Goal: Task Accomplishment & Management: Complete application form

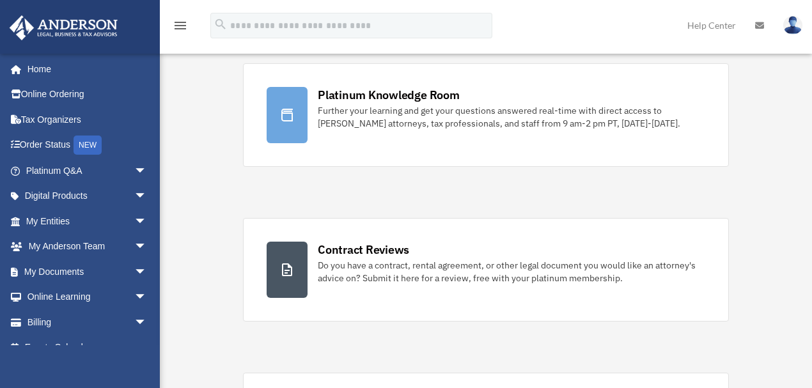
scroll to position [85, 0]
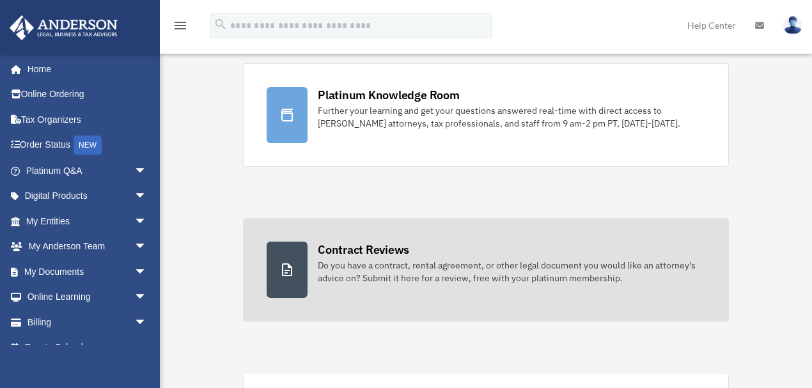
click at [385, 276] on div "Do you have a contract, rental agreement, or other legal document you would lik…" at bounding box center [511, 272] width 387 height 26
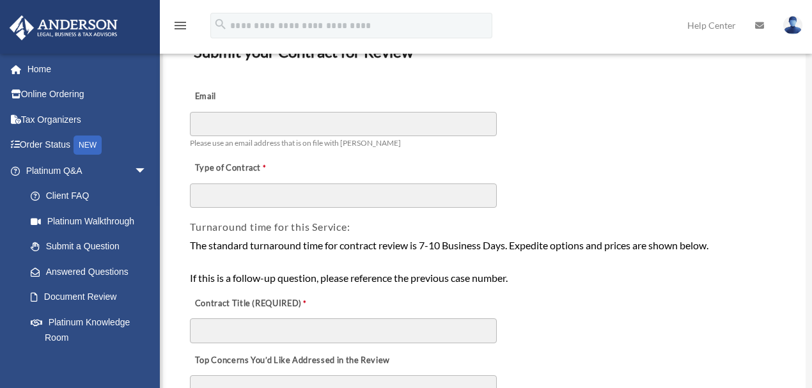
scroll to position [84, 0]
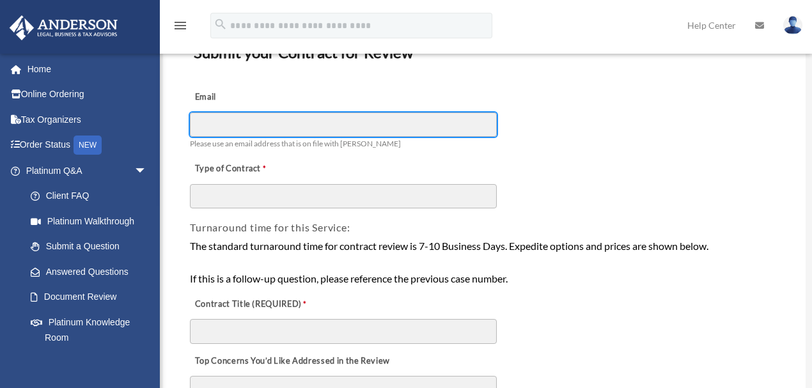
drag, startPoint x: 289, startPoint y: 124, endPoint x: 347, endPoint y: 121, distance: 58.3
click at [289, 124] on input "Email" at bounding box center [343, 125] width 307 height 24
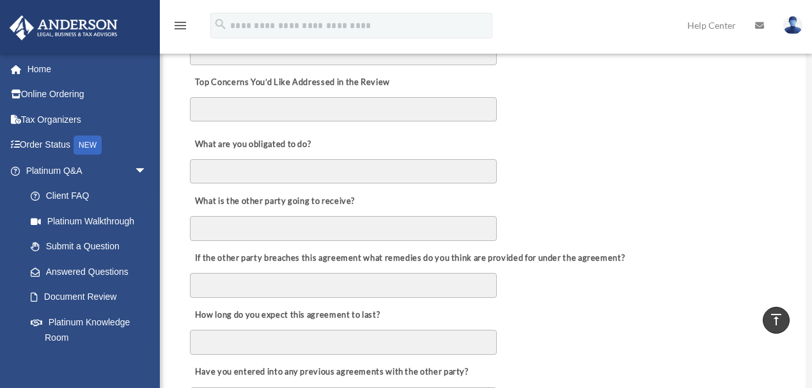
scroll to position [383, 0]
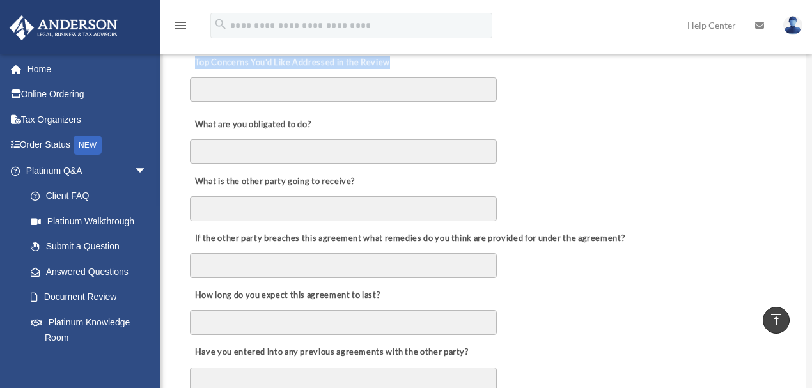
drag, startPoint x: 398, startPoint y: 65, endPoint x: 173, endPoint y: 70, distance: 225.1
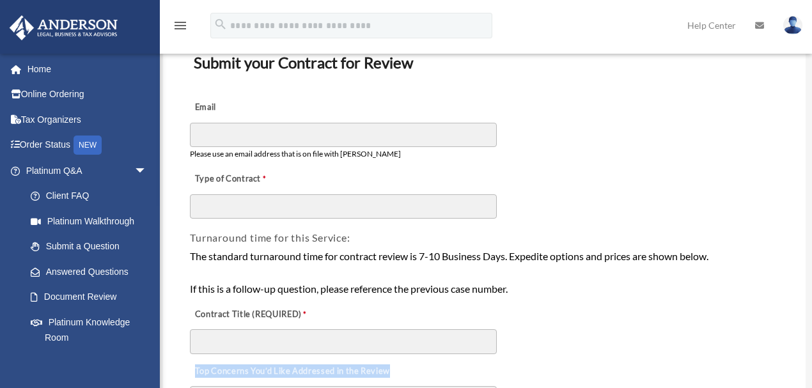
scroll to position [85, 0]
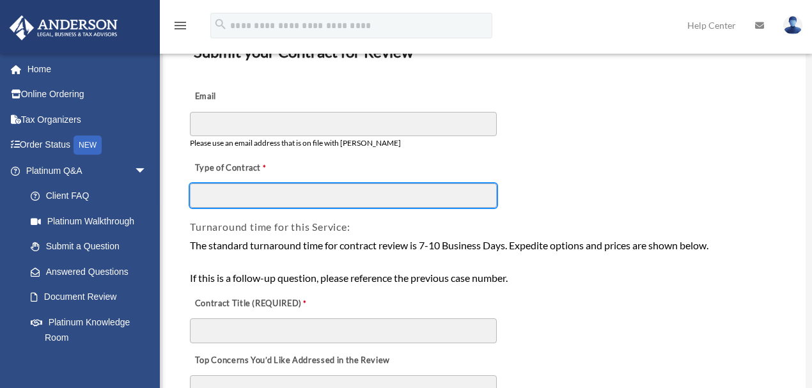
click at [285, 187] on input "Type of Contract" at bounding box center [343, 195] width 307 height 24
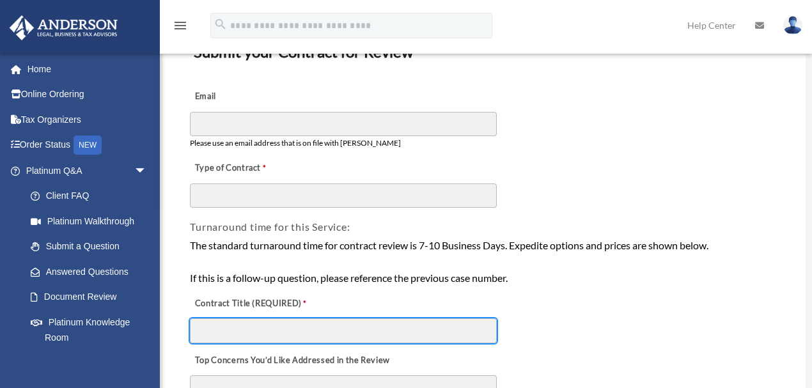
click at [288, 326] on input "Contract Title (REQUIRED)" at bounding box center [343, 330] width 307 height 24
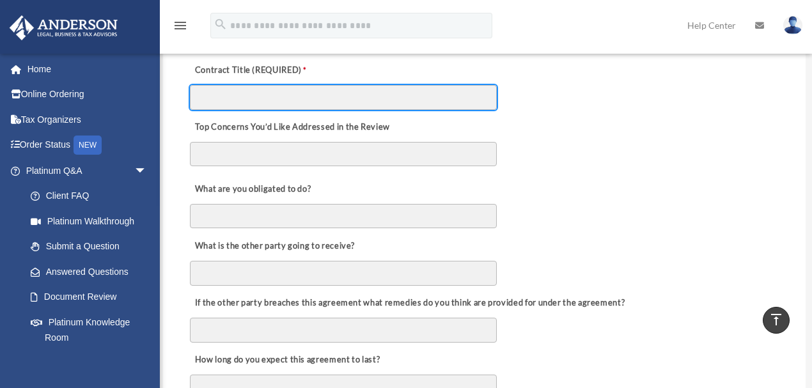
scroll to position [298, 0]
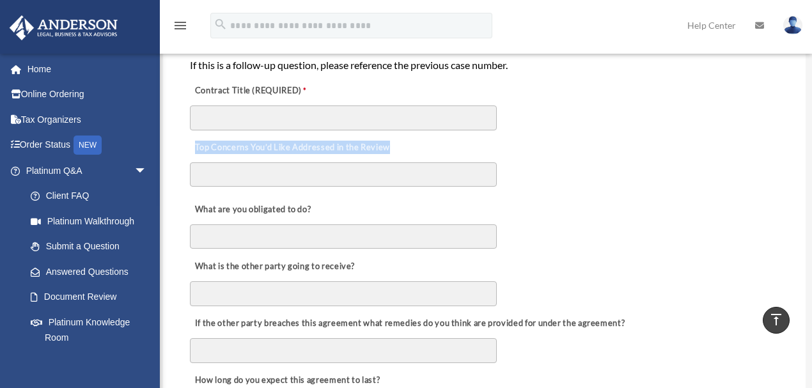
drag, startPoint x: 194, startPoint y: 144, endPoint x: 440, endPoint y: 138, distance: 246.2
click at [440, 138] on div "Top Concerns You’d Like Addressed in the Review" at bounding box center [484, 163] width 591 height 62
click at [239, 172] on textarea "Top Concerns You’d Like Addressed in the Review" at bounding box center [343, 174] width 307 height 24
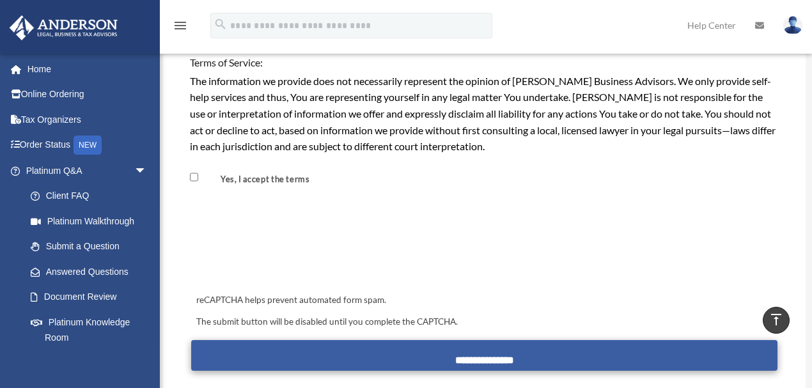
scroll to position [1193, 0]
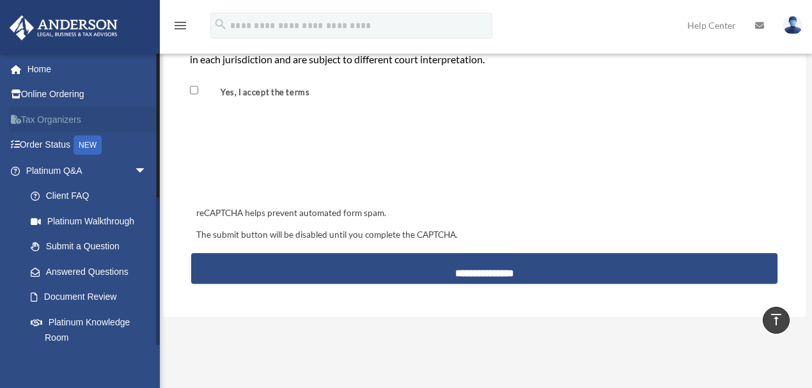
click at [47, 118] on link "Tax Organizers" at bounding box center [87, 120] width 157 height 26
click at [54, 92] on link "Online Ordering" at bounding box center [87, 95] width 157 height 26
click at [45, 144] on link "Order Status NEW" at bounding box center [87, 145] width 157 height 26
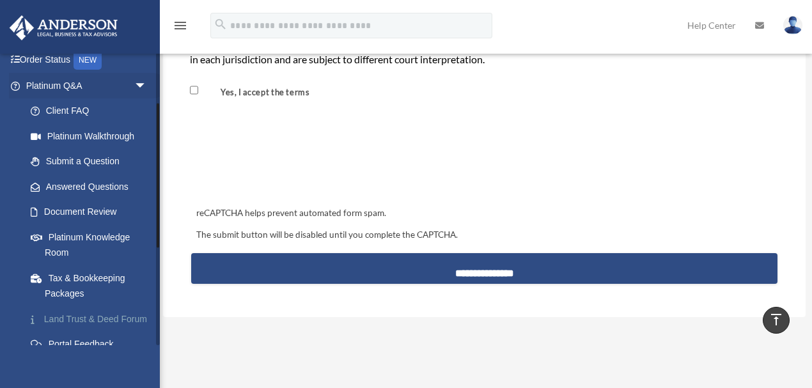
scroll to position [40, 0]
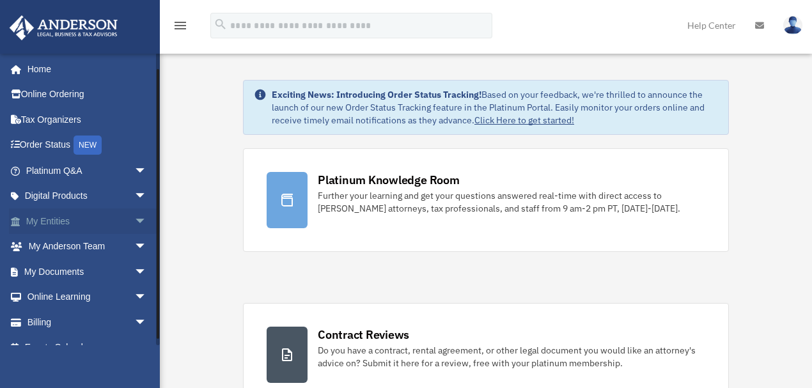
scroll to position [17, 0]
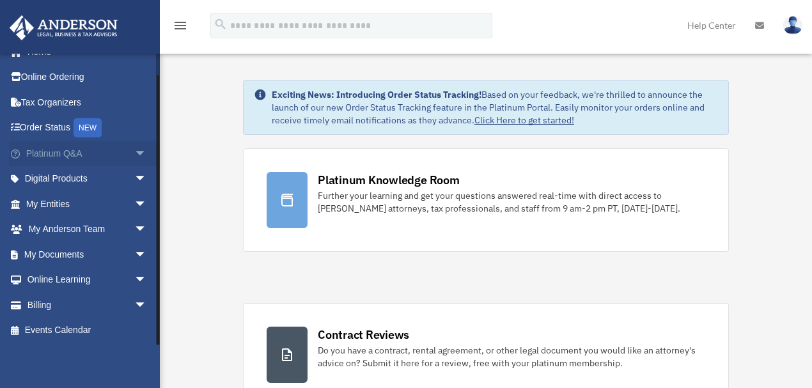
click at [134, 152] on span "arrow_drop_down" at bounding box center [147, 154] width 26 height 26
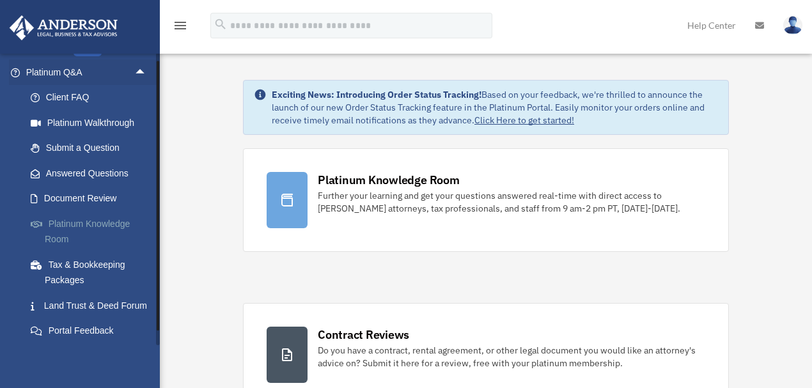
scroll to position [102, 0]
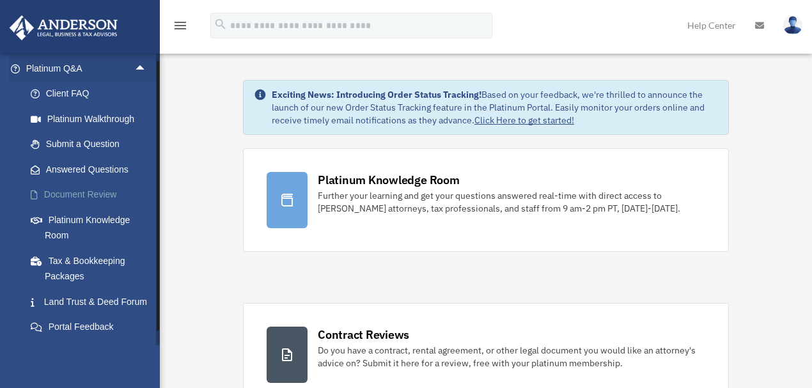
click at [70, 197] on link "Document Review" at bounding box center [92, 195] width 148 height 26
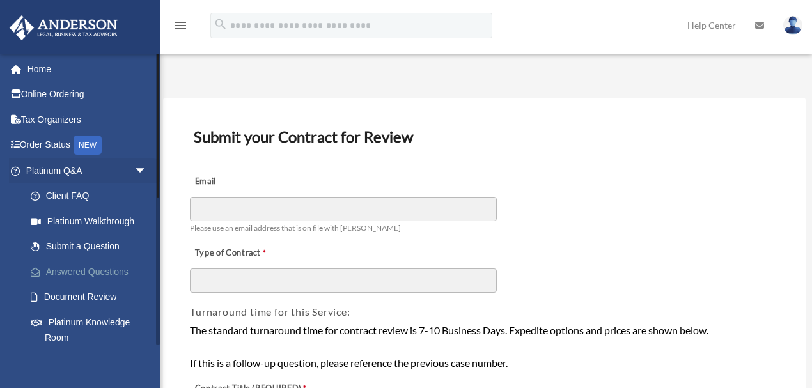
click at [98, 269] on link "Answered Questions" at bounding box center [92, 272] width 148 height 26
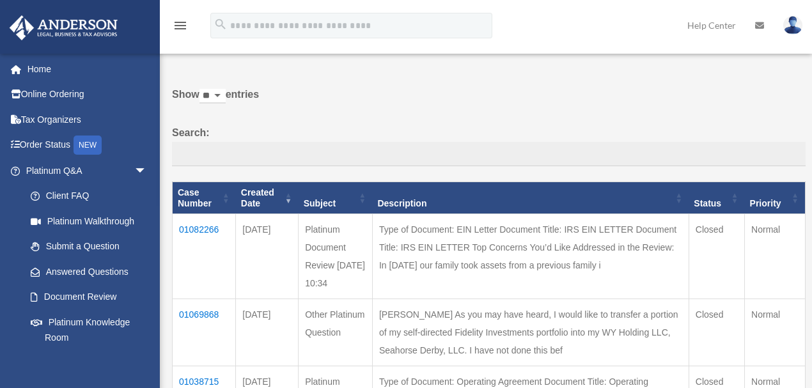
scroll to position [42, 0]
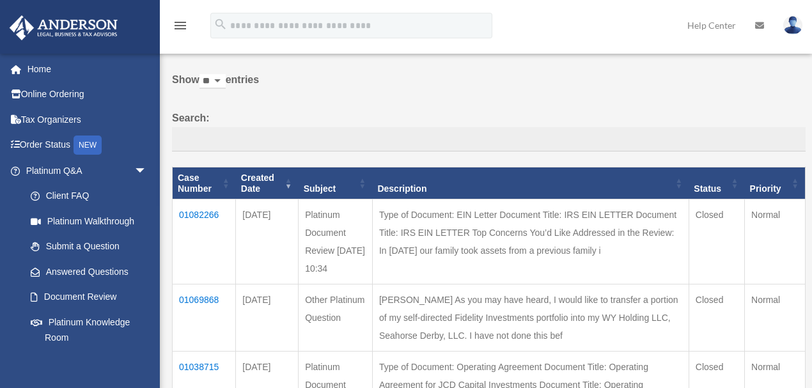
drag, startPoint x: 241, startPoint y: 210, endPoint x: 289, endPoint y: 233, distance: 53.2
click at [289, 233] on td "Aug 19, 2025" at bounding box center [267, 241] width 63 height 85
drag, startPoint x: 414, startPoint y: 212, endPoint x: 661, endPoint y: 255, distance: 251.1
click at [661, 255] on td "Type of Document: EIN Letter Document Title: IRS EIN LETTER Document Title: IRS…" at bounding box center [530, 241] width 316 height 85
click at [195, 215] on td "01082266" at bounding box center [204, 241] width 63 height 85
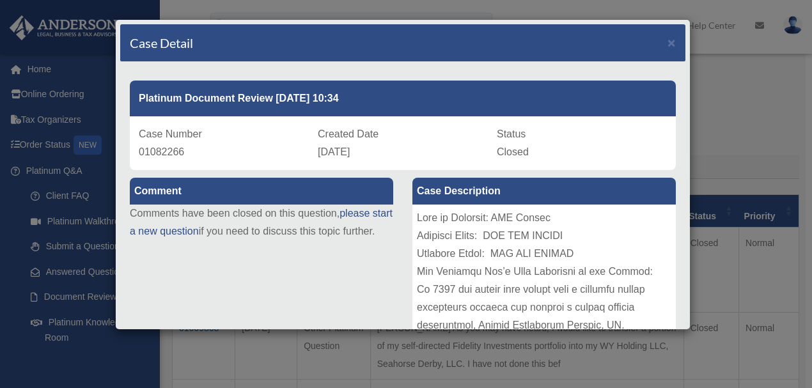
scroll to position [0, 0]
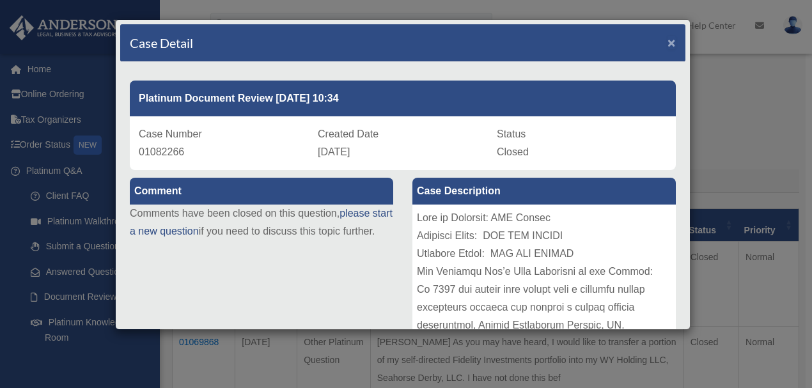
click at [667, 43] on span "×" at bounding box center [671, 42] width 8 height 15
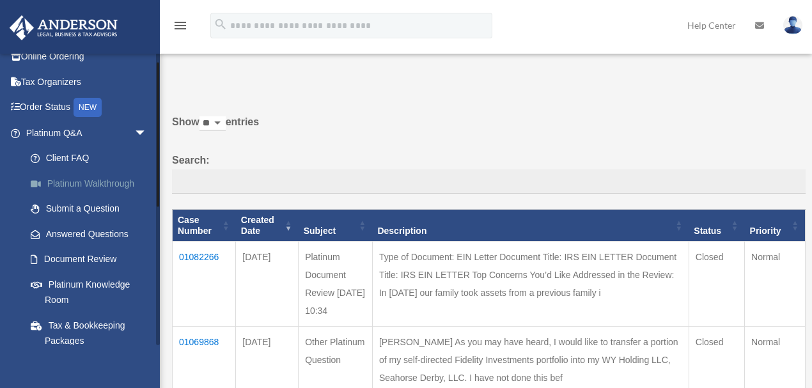
scroll to position [85, 0]
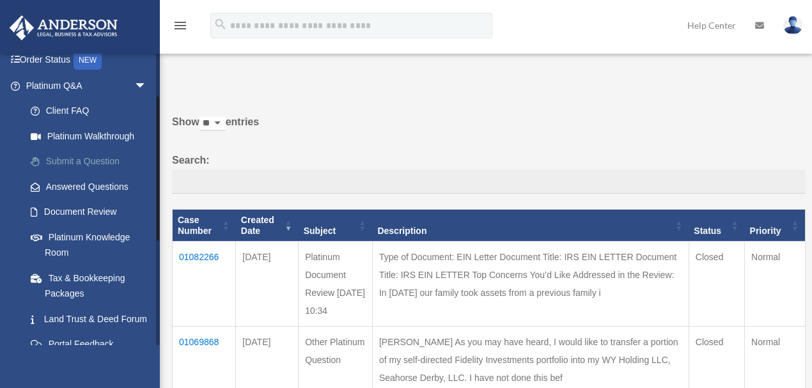
click at [69, 161] on link "Submit a Question" at bounding box center [92, 162] width 148 height 26
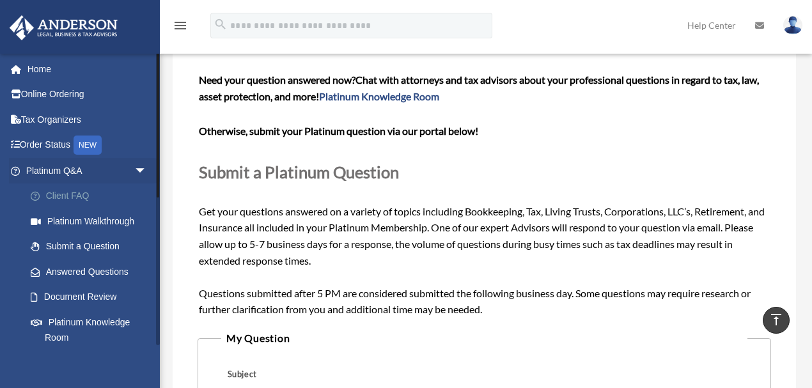
scroll to position [42, 0]
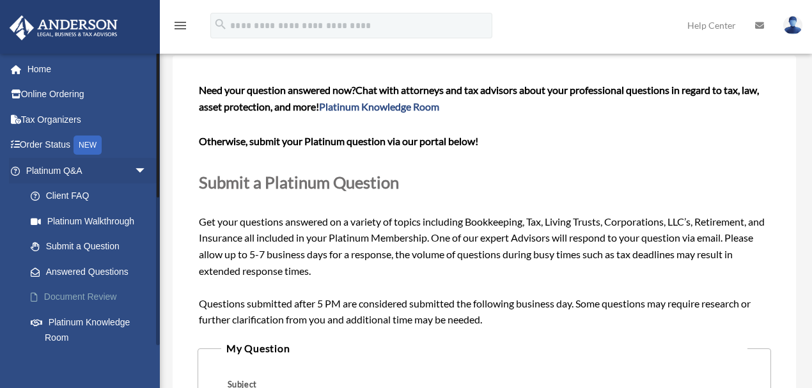
click at [81, 289] on link "Document Review" at bounding box center [92, 297] width 148 height 26
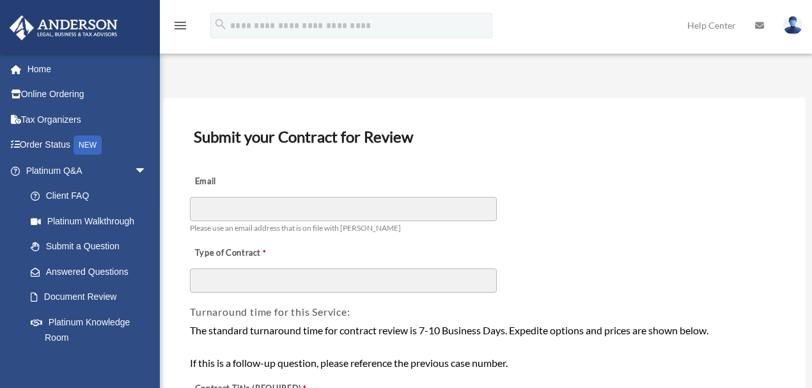
scroll to position [42, 0]
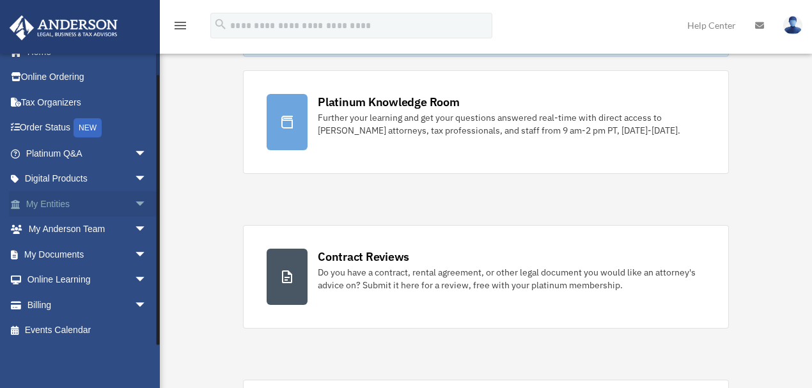
scroll to position [85, 0]
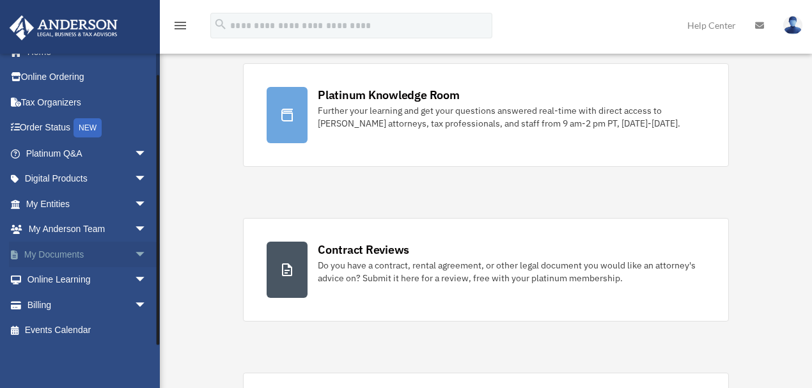
click at [134, 252] on span "arrow_drop_down" at bounding box center [147, 255] width 26 height 26
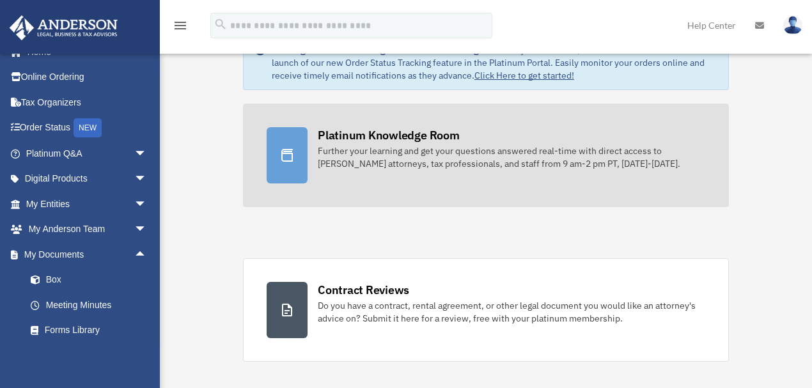
scroll to position [0, 0]
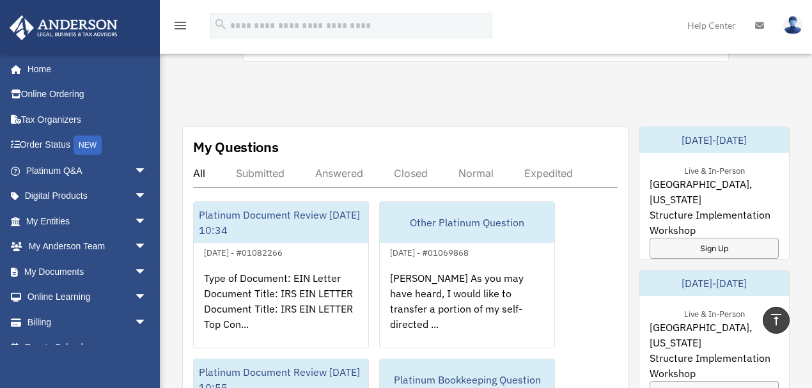
scroll to position [639, 0]
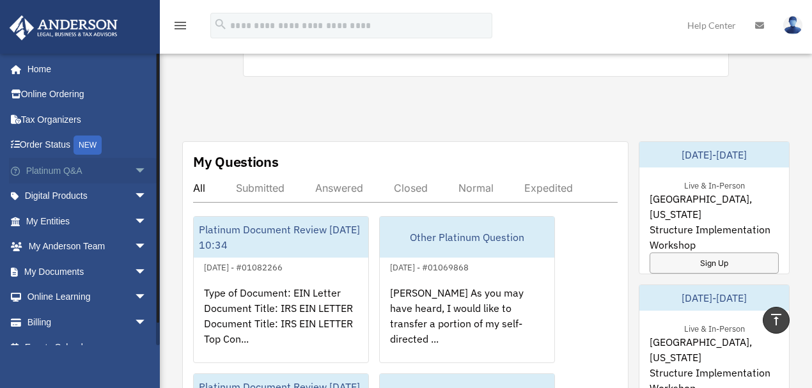
click at [134, 166] on span "arrow_drop_down" at bounding box center [147, 171] width 26 height 26
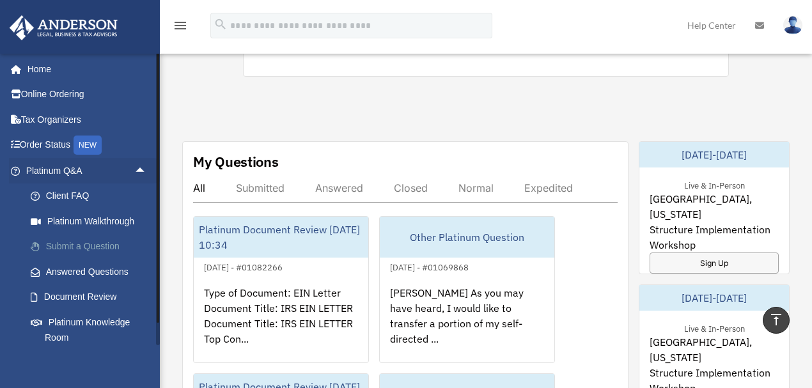
click at [75, 251] on link "Submit a Question" at bounding box center [92, 247] width 148 height 26
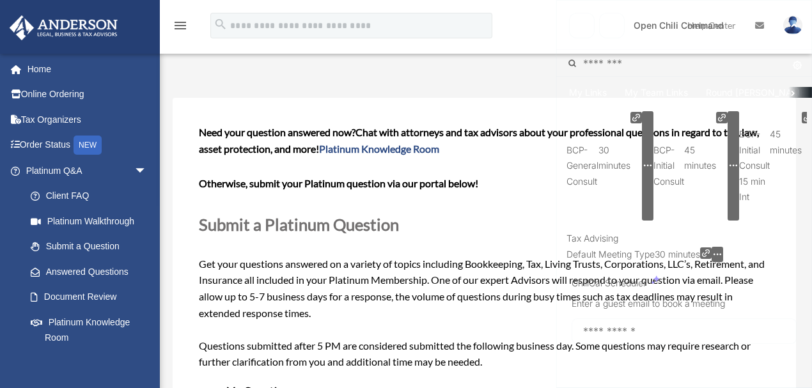
scroll to position [345, 0]
